Goal: Find specific page/section: Find specific page/section

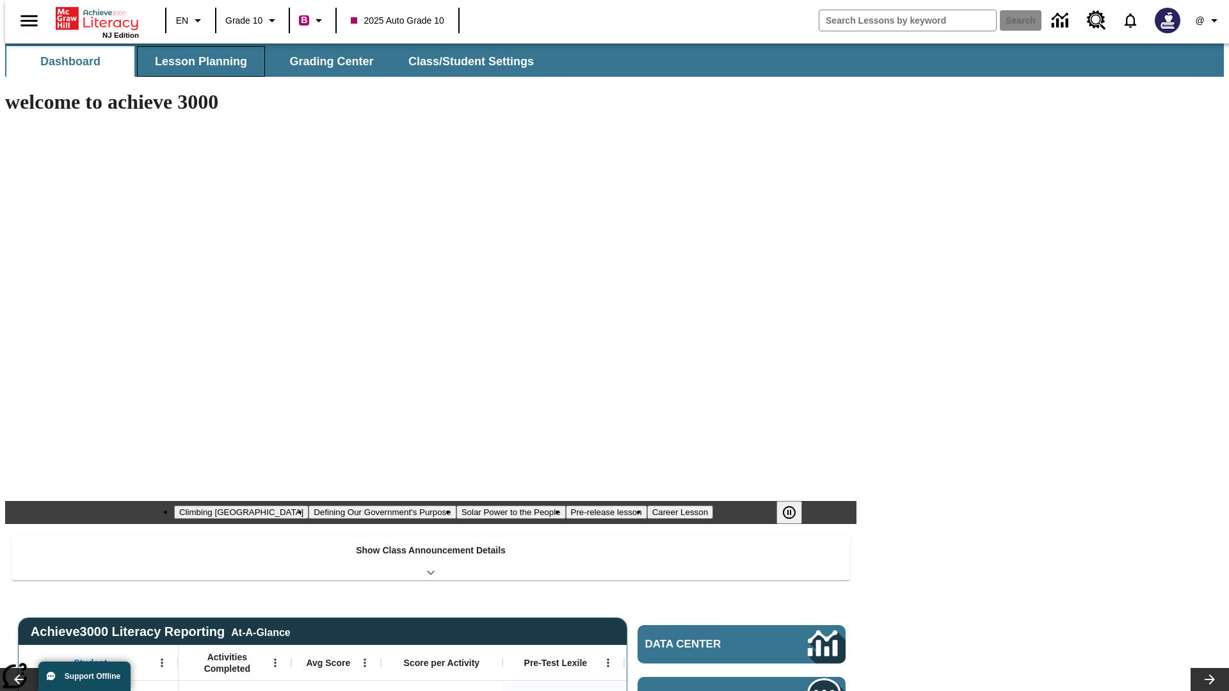
click at [196, 61] on button "Lesson Planning" at bounding box center [201, 61] width 128 height 31
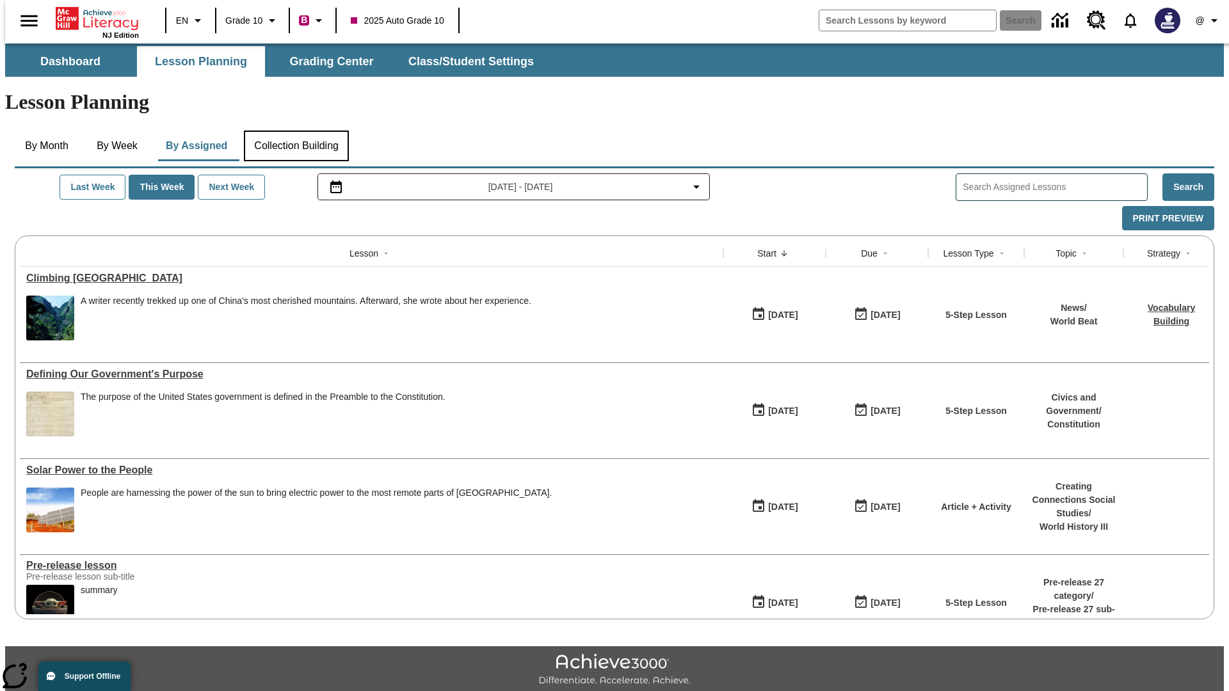
click at [296, 131] on button "Collection Building" at bounding box center [296, 146] width 105 height 31
